Goal: Ask a question

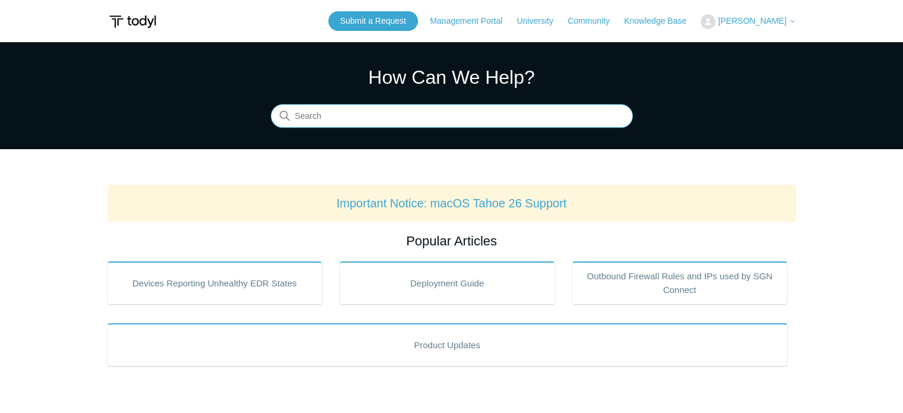
click at [366, 114] on input "Search" at bounding box center [452, 116] width 362 height 24
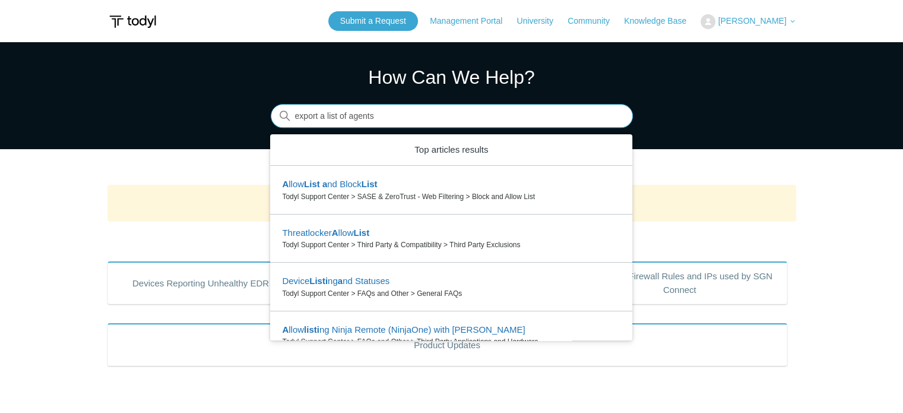
type input "export a list of agents"
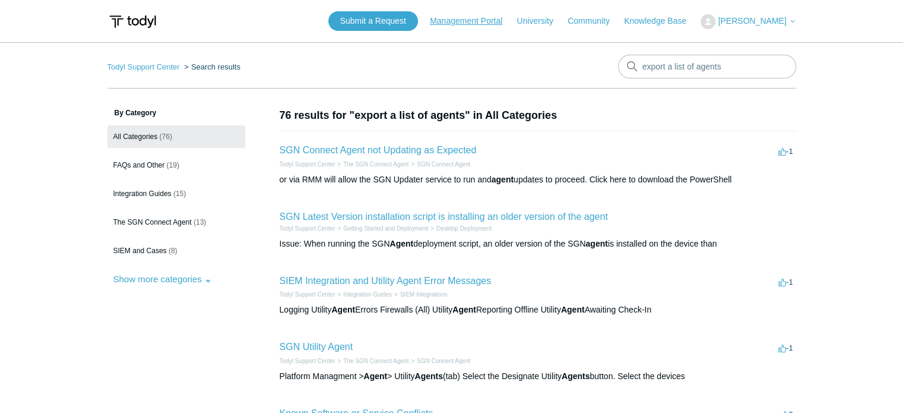
click at [514, 20] on link "Management Portal" at bounding box center [472, 21] width 84 height 12
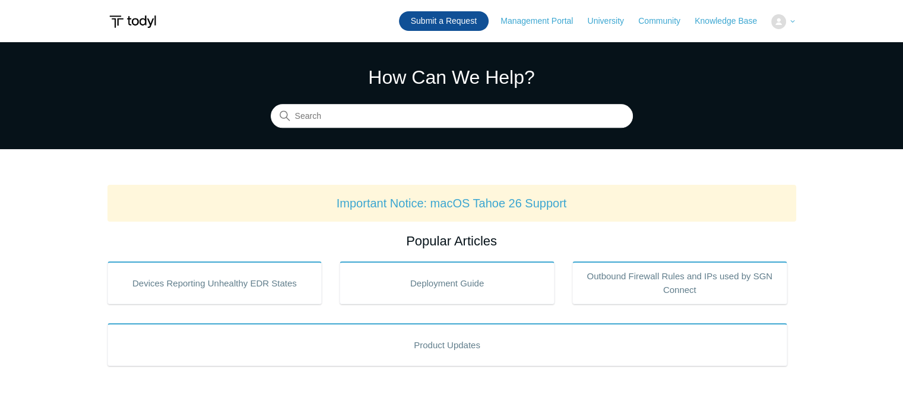
click at [453, 19] on link "Submit a Request" at bounding box center [444, 21] width 90 height 20
click at [453, 18] on link "Submit a Request" at bounding box center [444, 21] width 90 height 20
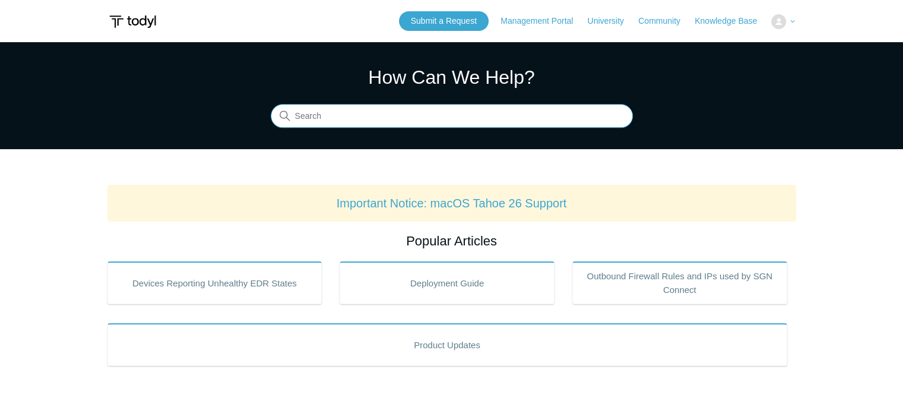
click at [348, 104] on input "Search" at bounding box center [452, 116] width 362 height 24
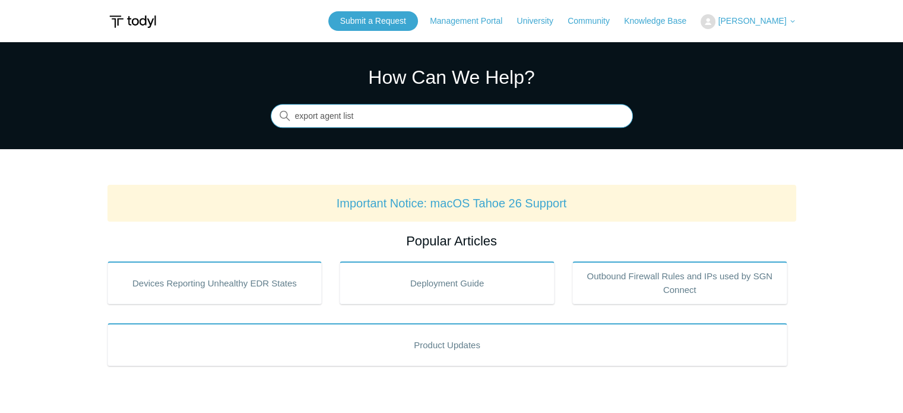
type input "export agent list"
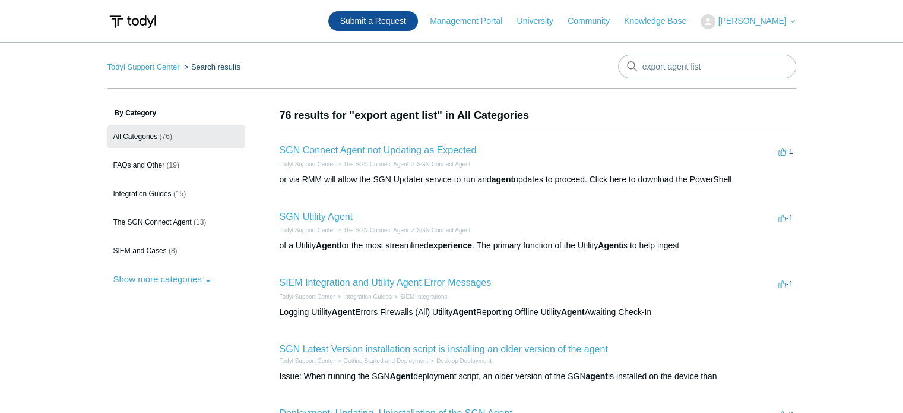
click at [402, 11] on link "Submit a Request" at bounding box center [373, 21] width 90 height 20
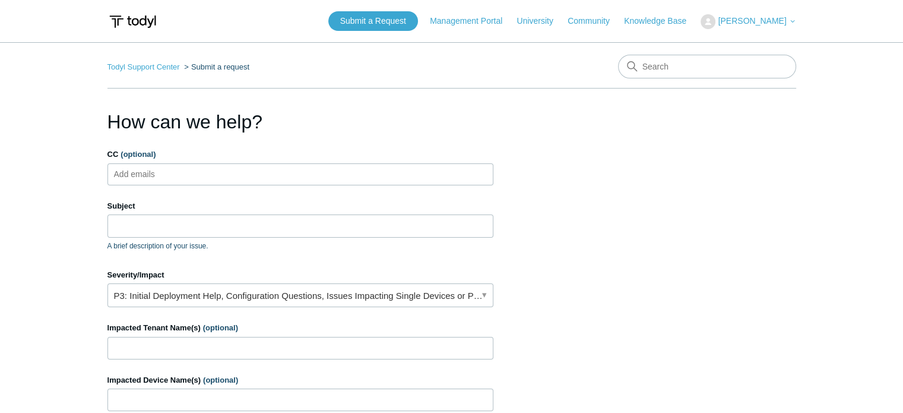
click at [227, 168] on ul "Add emails" at bounding box center [300, 174] width 386 height 22
type input "[PERSON_NAME][EMAIL_ADDRESS][DOMAIN_NAME]"
click at [255, 227] on input "Subject" at bounding box center [300, 225] width 386 height 23
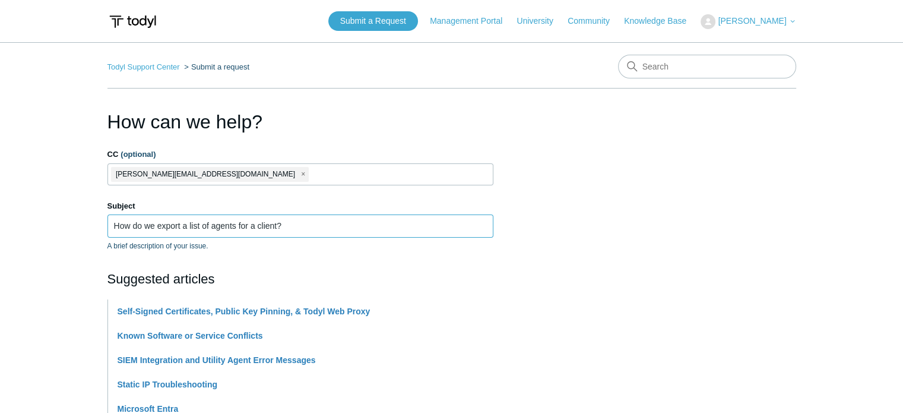
type input "How do we export a list of agents for a client?"
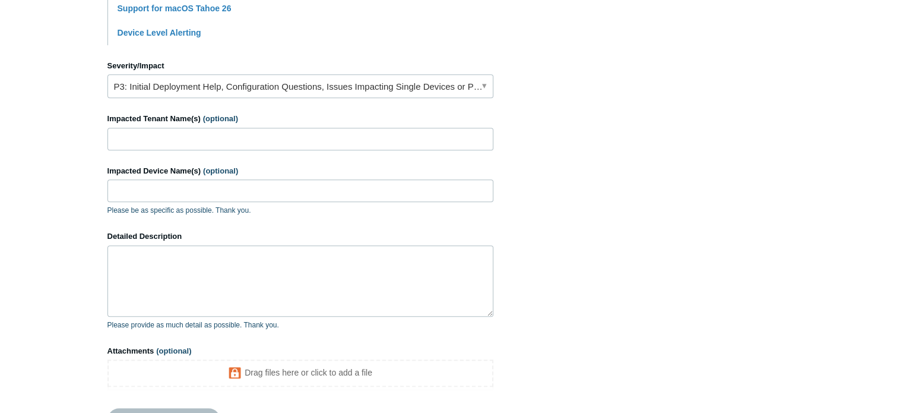
scroll to position [496, 0]
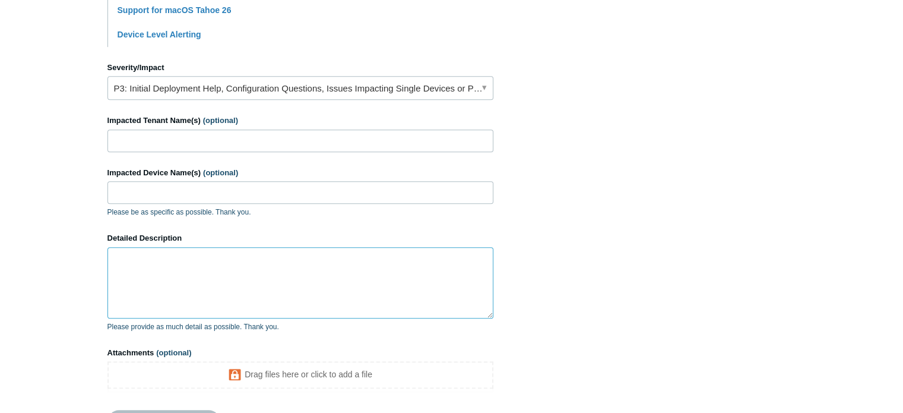
click at [237, 275] on textarea "Detailed Description" at bounding box center [300, 282] width 386 height 71
type textarea "w"
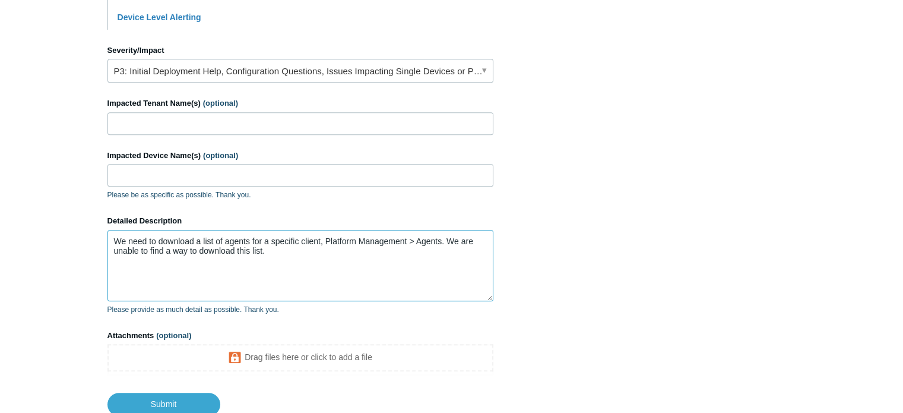
scroll to position [512, 0]
type textarea "We need to download a list of agents for a specific client, Platform Management…"
click at [271, 125] on input "Impacted Tenant Name(s) (optional)" at bounding box center [300, 124] width 386 height 23
paste input "Hanover Consumer Cooperative Society"
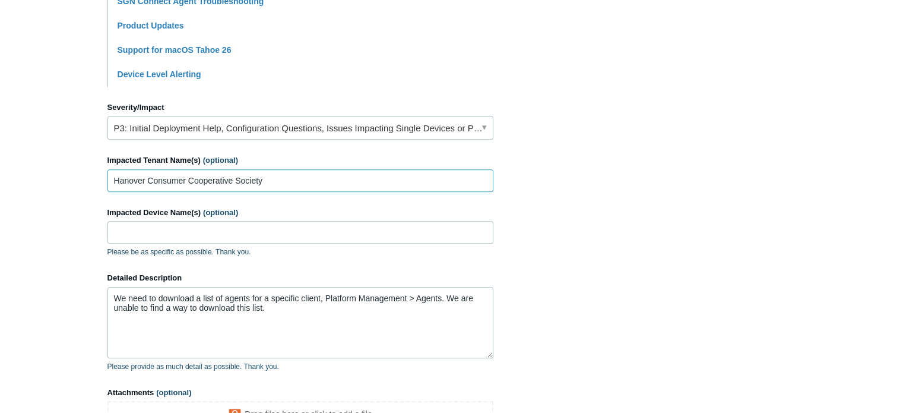
scroll to position [455, 0]
type input "Hanover Consumer Cooperative Society"
click at [294, 135] on link "P3: Initial Deployment Help, Configuration Questions, Issues Impacting Single D…" at bounding box center [300, 128] width 386 height 24
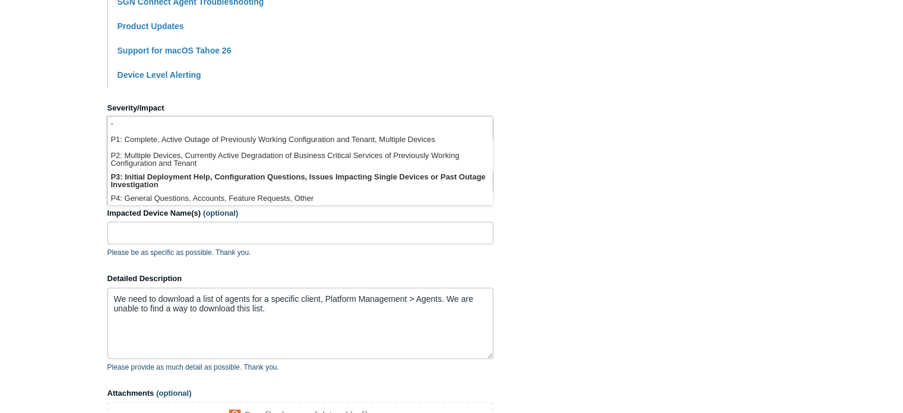
click at [73, 163] on main "Todyl Support Center Submit a request How can we help? CC (optional) [PERSON_NA…" at bounding box center [451, 30] width 903 height 886
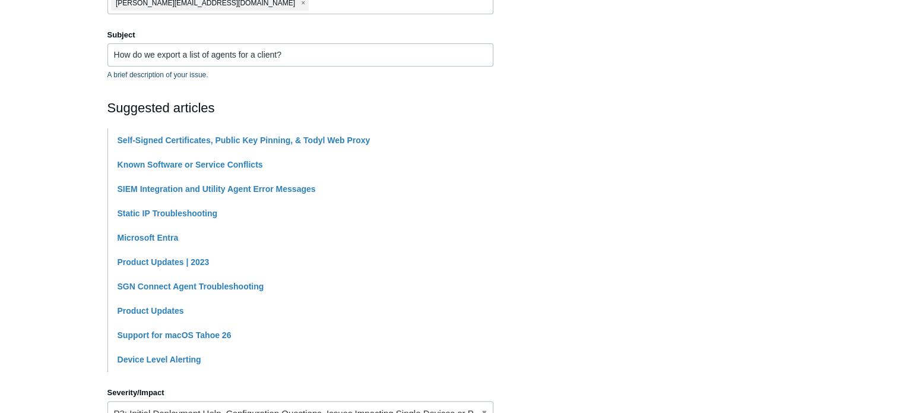
scroll to position [156, 0]
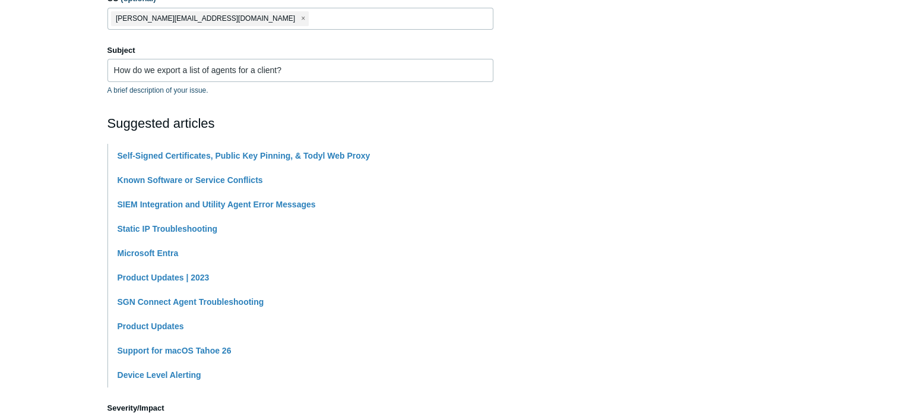
click at [58, 135] on main "Todyl Support Center Submit a request How can we help? CC (optional) [PERSON_NA…" at bounding box center [451, 330] width 903 height 886
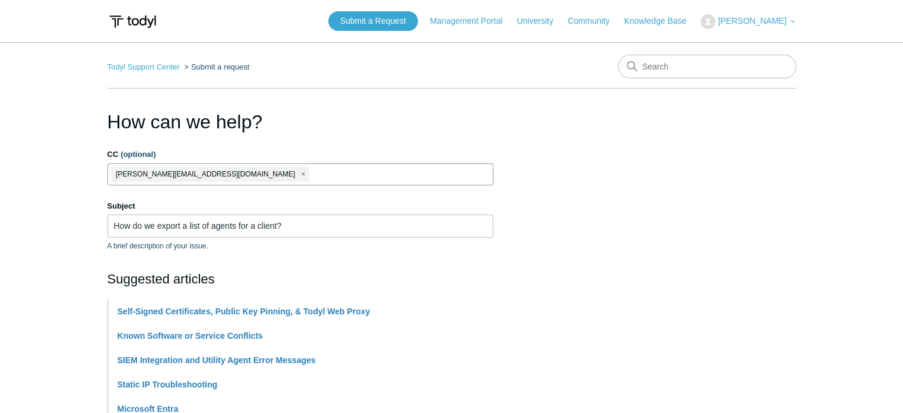
click at [301, 176] on span "close" at bounding box center [303, 174] width 4 height 14
click at [207, 176] on ul "Add emails" at bounding box center [300, 174] width 386 height 22
paste input "[PERSON_NAME][EMAIL_ADDRESS][DOMAIN_NAME]"
type input "[PERSON_NAME][EMAIL_ADDRESS][DOMAIN_NAME]"
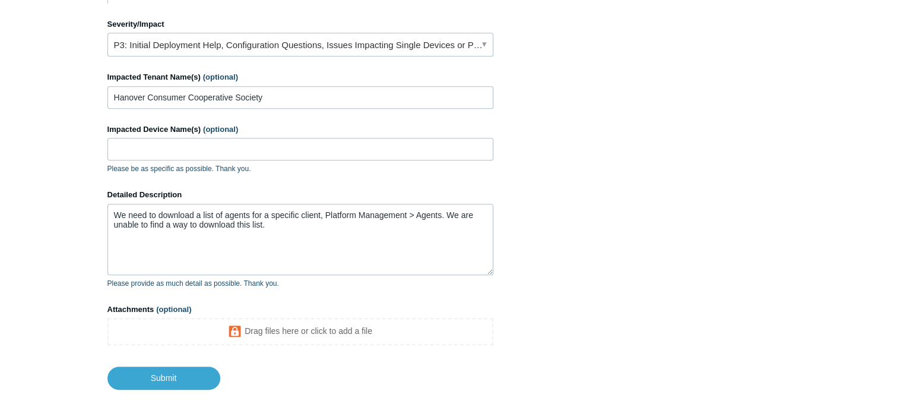
scroll to position [597, 0]
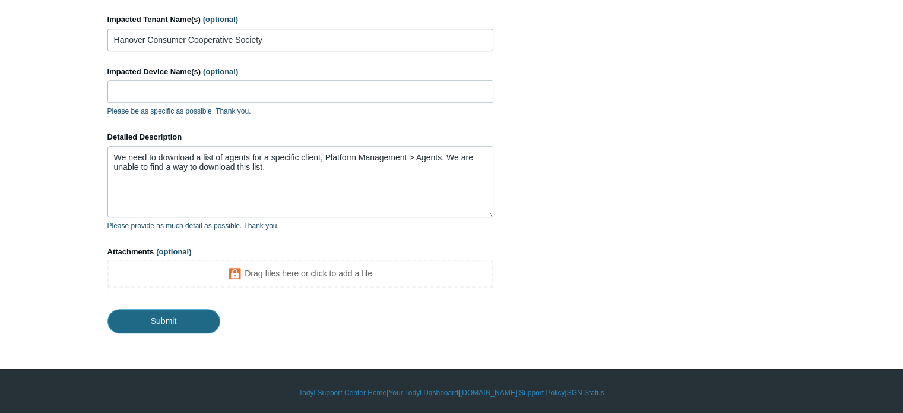
click at [170, 319] on input "Submit" at bounding box center [163, 321] width 113 height 24
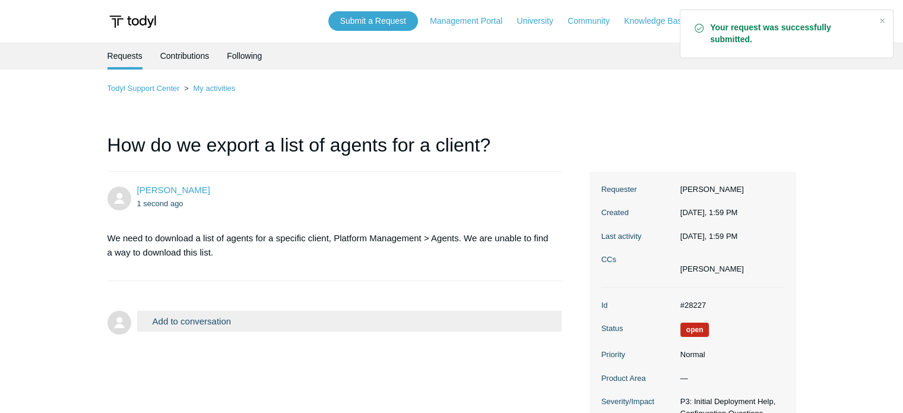
click at [689, 300] on dd "#28227" at bounding box center [729, 305] width 110 height 12
copy dd "28227"
click at [366, 267] on section "We need to download a list of agents for a specific client, Platform Management…" at bounding box center [328, 245] width 443 height 46
